Goal: Obtain resource: Download file/media

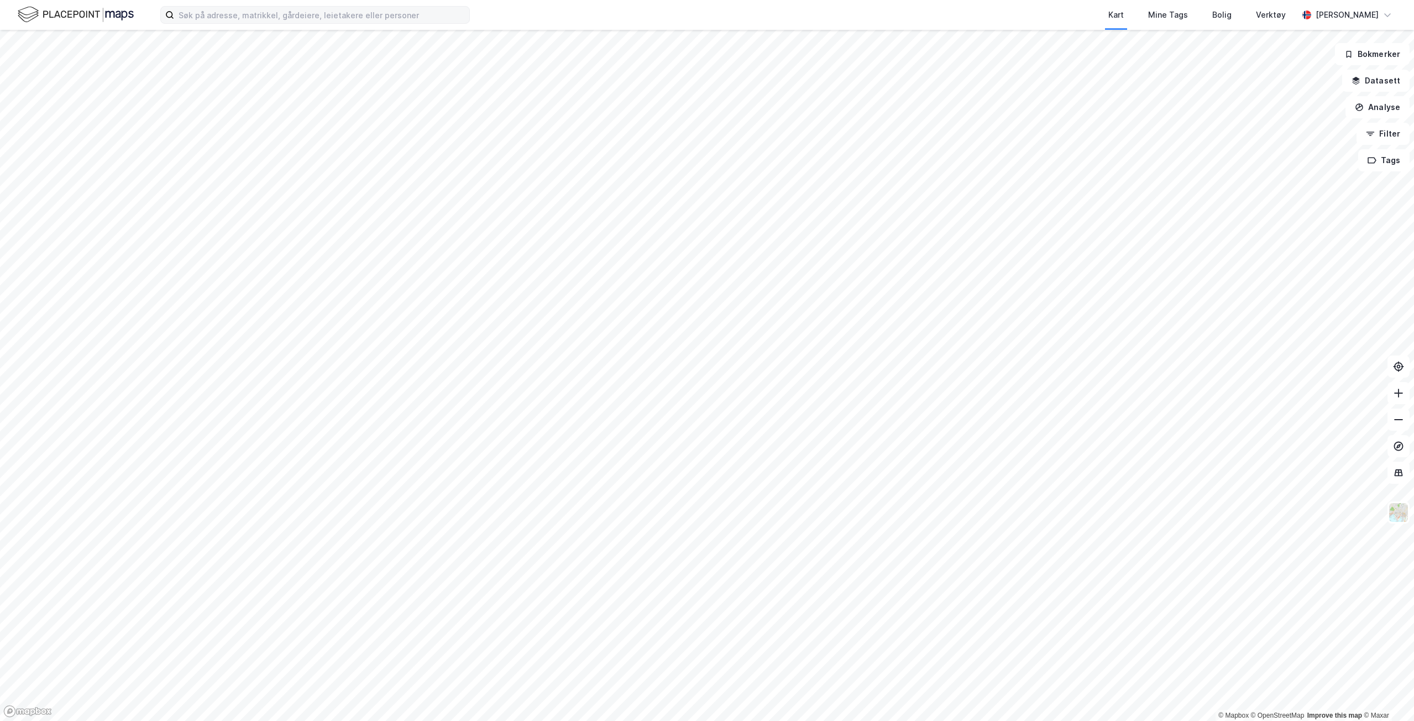
click at [307, 23] on label at bounding box center [314, 15] width 309 height 18
click at [307, 23] on input at bounding box center [321, 15] width 295 height 17
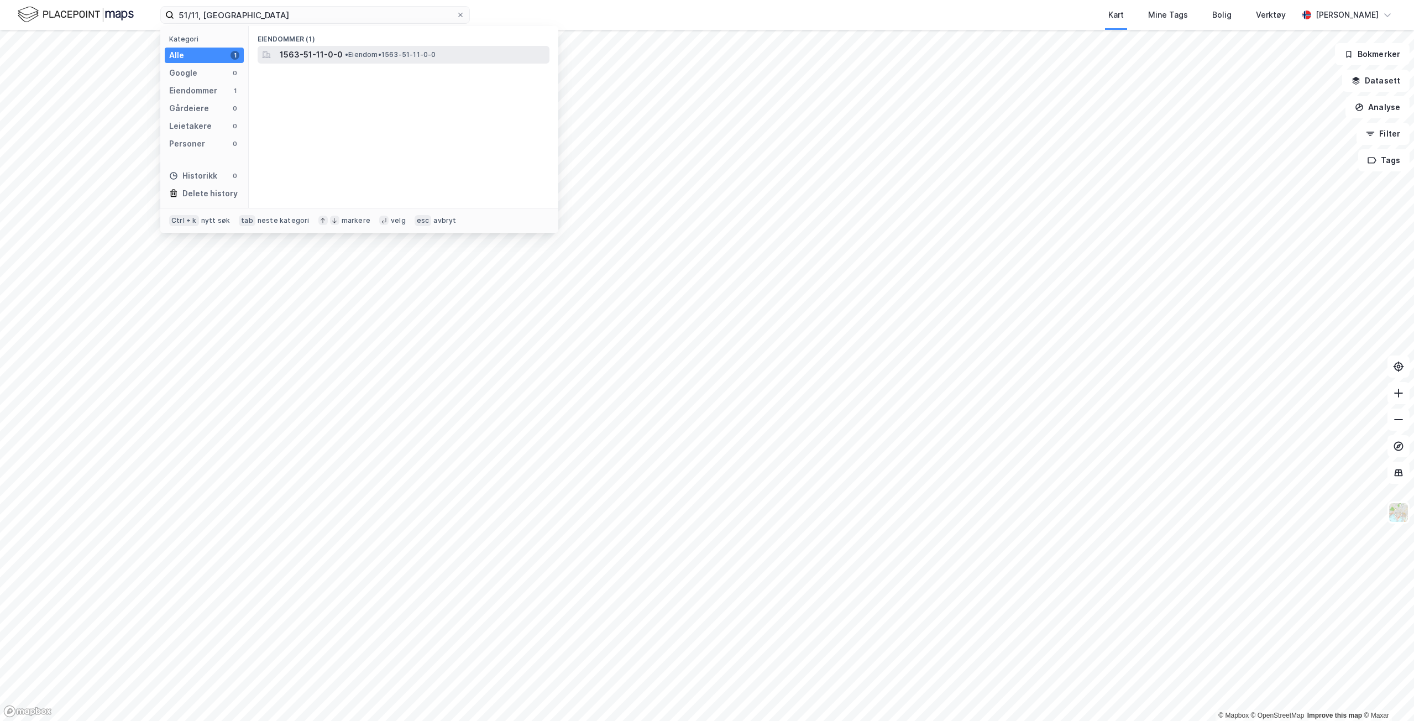
click at [302, 54] on span "1563-51-11-0-0" at bounding box center [311, 54] width 63 height 13
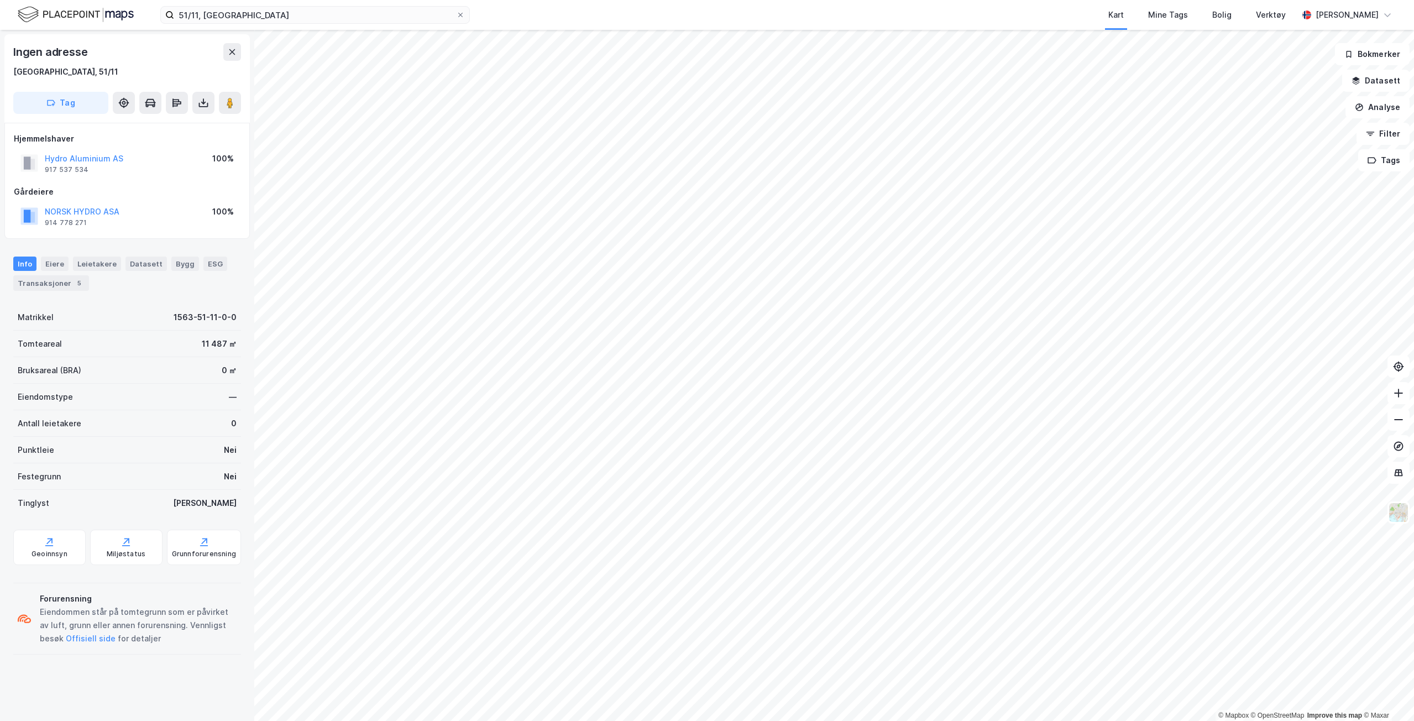
click at [833, 0] on html "51/11, sunndal Kart Mine Tags Bolig Verktøy [PERSON_NAME] © Mapbox © OpenStreet…" at bounding box center [707, 360] width 1414 height 721
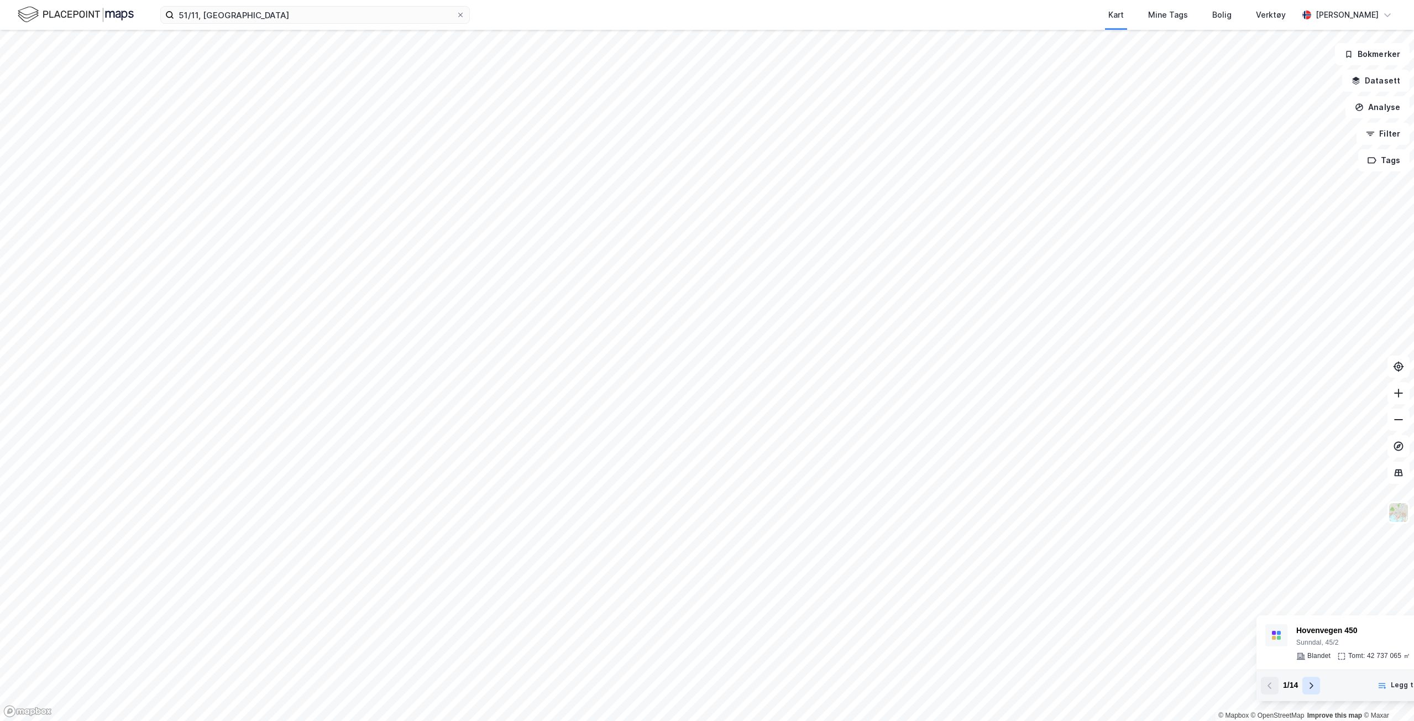
click at [1316, 687] on button at bounding box center [1311, 685] width 18 height 18
click at [1219, 550] on div "© Mapbox © OpenStreetMap Improve this map © Maxar [STREET_ADDRESS] Tomt: 42 737…" at bounding box center [707, 375] width 1414 height 691
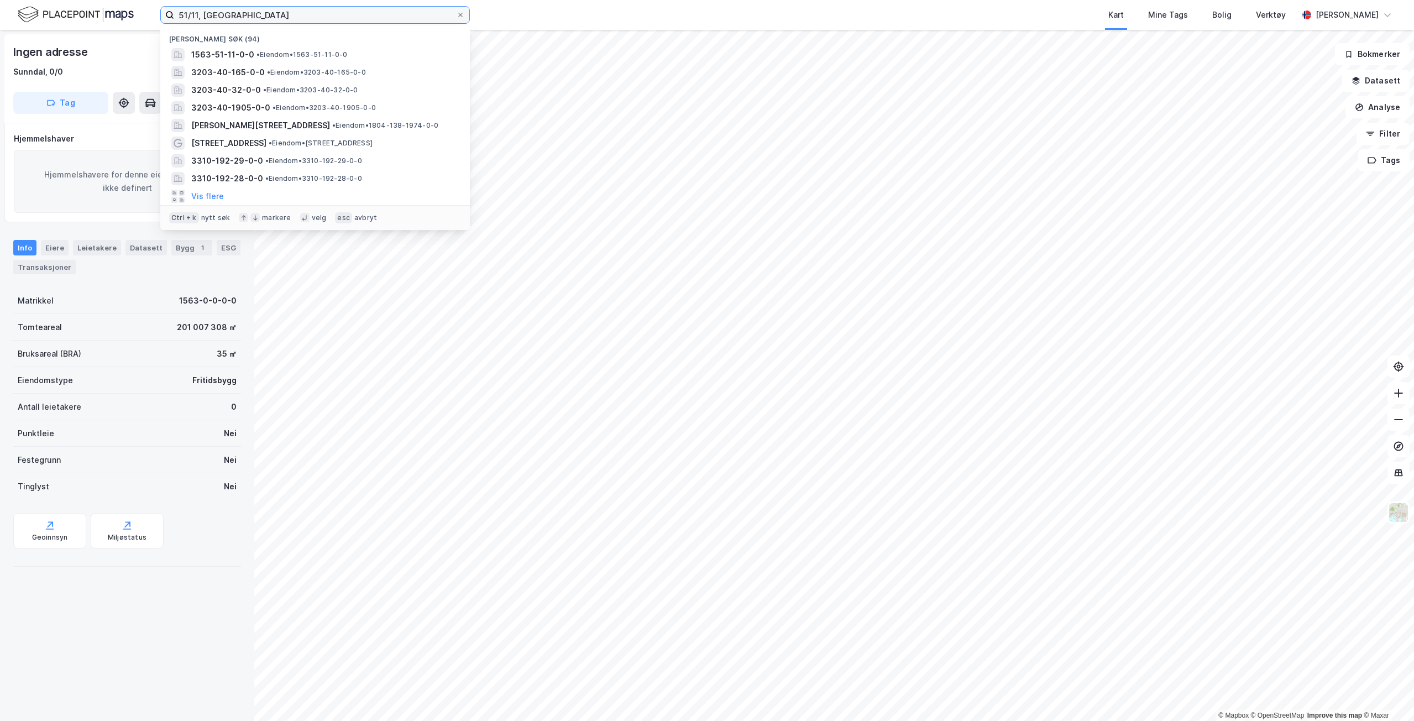
click at [196, 14] on input "51/11, [GEOGRAPHIC_DATA]" at bounding box center [315, 15] width 282 height 17
type input "51/25, [GEOGRAPHIC_DATA]"
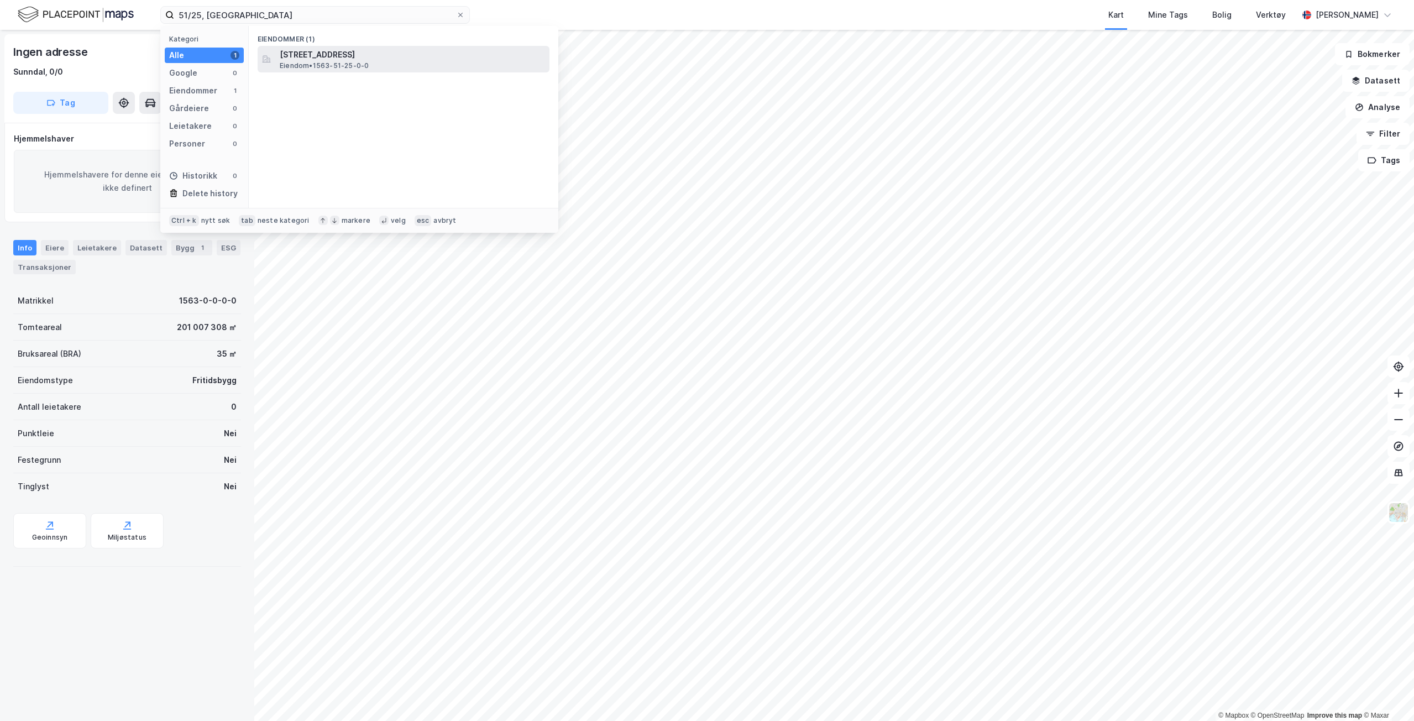
click at [356, 57] on span "[STREET_ADDRESS]" at bounding box center [412, 54] width 265 height 13
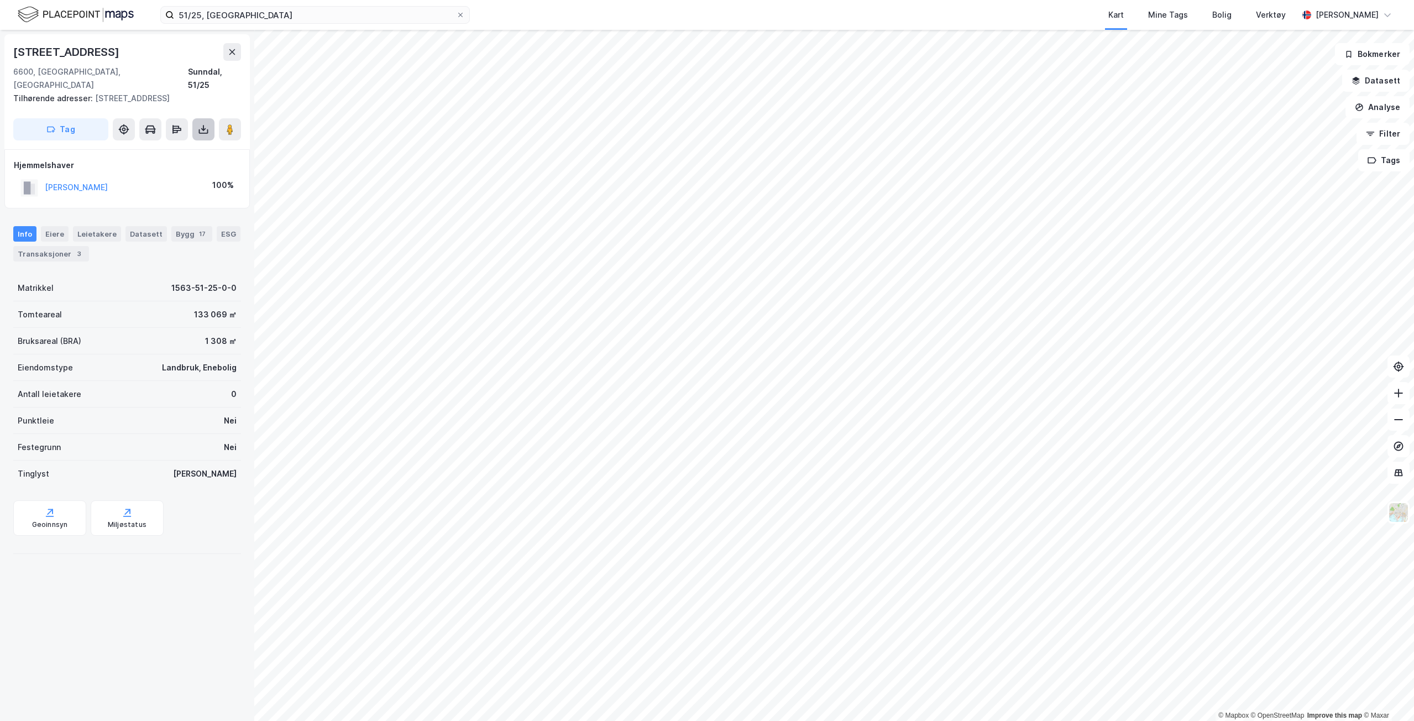
click at [195, 119] on button at bounding box center [203, 129] width 22 height 22
click at [181, 147] on div "Last ned grunnbok" at bounding box center [149, 151] width 64 height 9
